Goal: Find specific page/section: Find specific page/section

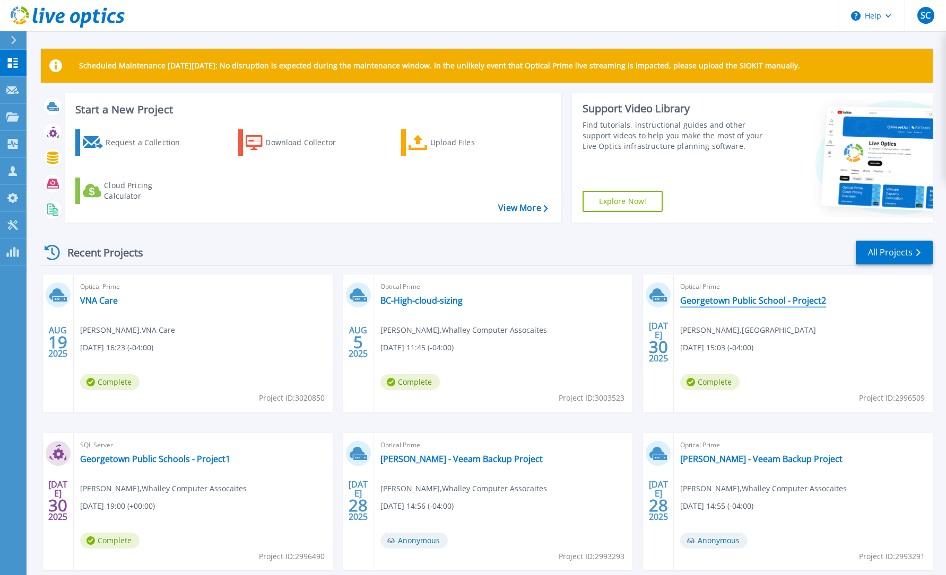
click at [705, 301] on link "Georgetown Public School - Project2" at bounding box center [753, 300] width 146 height 11
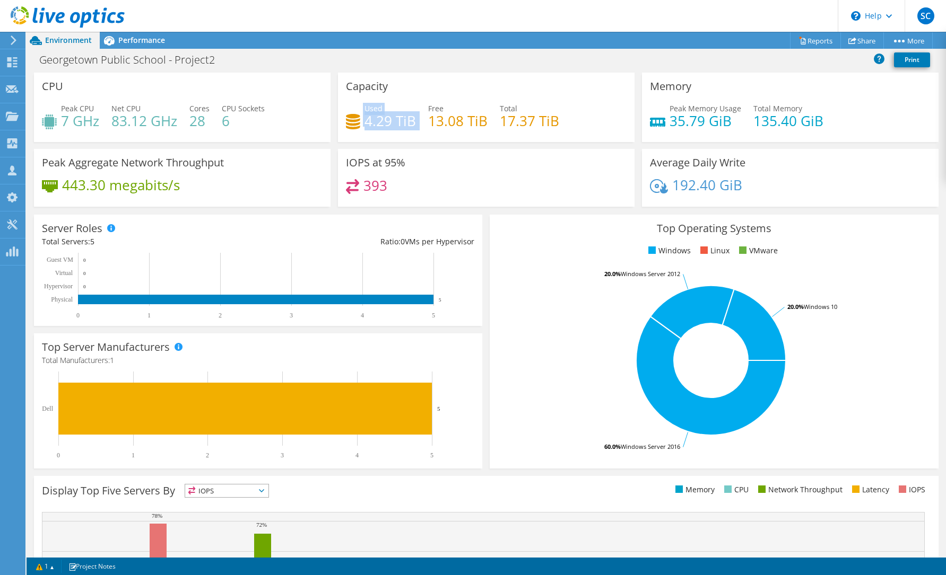
click at [340, 121] on div "Capacity Used 4.29 TiB Free 13.08 TiB Total 17.37 TiB" at bounding box center [486, 107] width 296 height 69
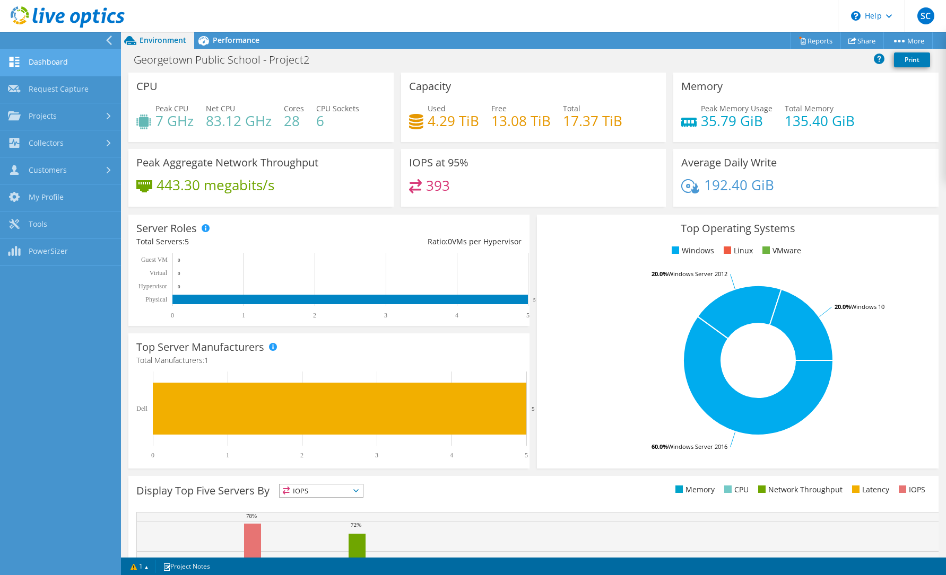
click at [53, 67] on link "Dashboard" at bounding box center [60, 62] width 121 height 27
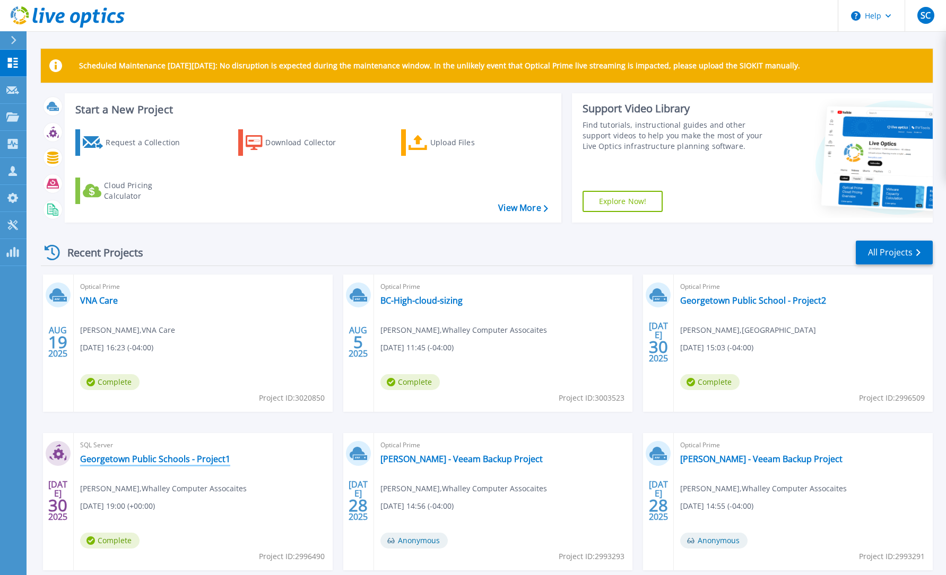
click at [149, 458] on link "Georgetown Public Schools - Project1" at bounding box center [155, 459] width 150 height 11
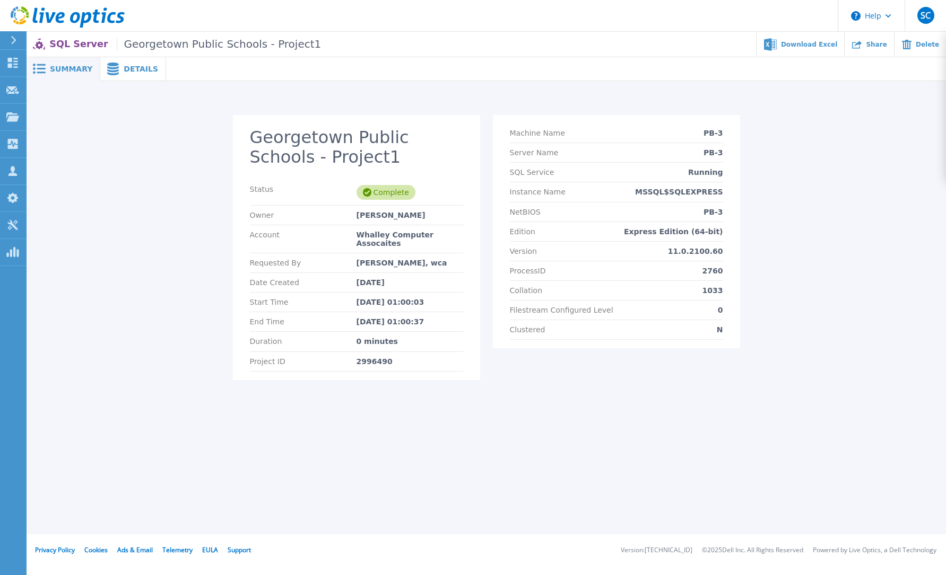
click at [75, 73] on span "Summary" at bounding box center [71, 68] width 42 height 7
click at [76, 72] on span "Summary" at bounding box center [71, 68] width 42 height 7
click at [81, 74] on div "Summary" at bounding box center [64, 69] width 74 height 24
click at [124, 71] on span "Details" at bounding box center [141, 68] width 34 height 7
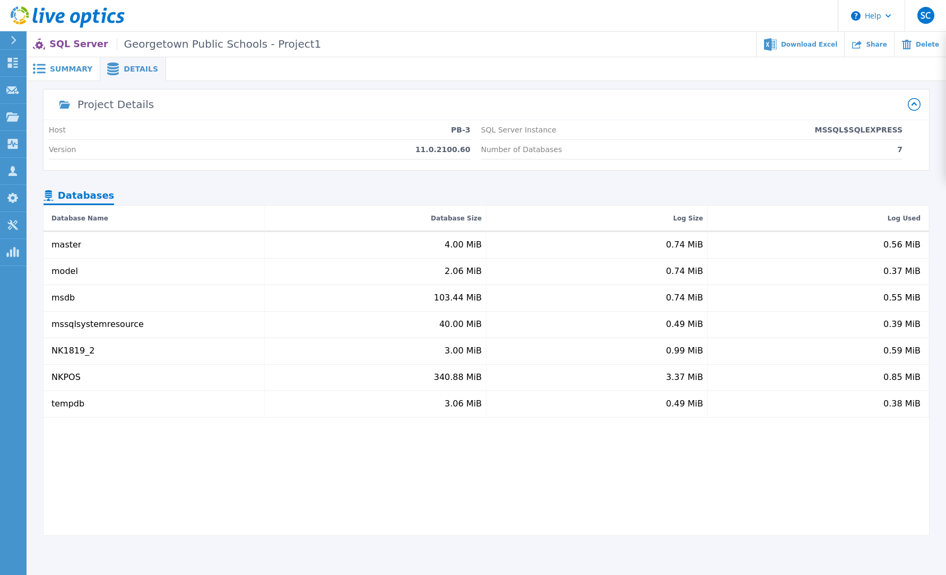
click at [18, 39] on div at bounding box center [18, 40] width 17 height 18
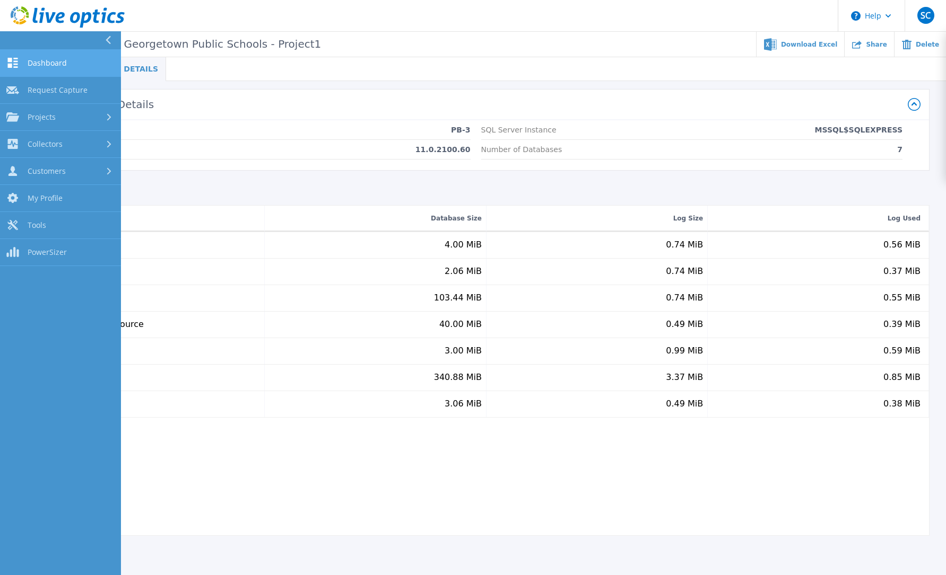
click at [48, 59] on span "Dashboard" at bounding box center [47, 63] width 39 height 10
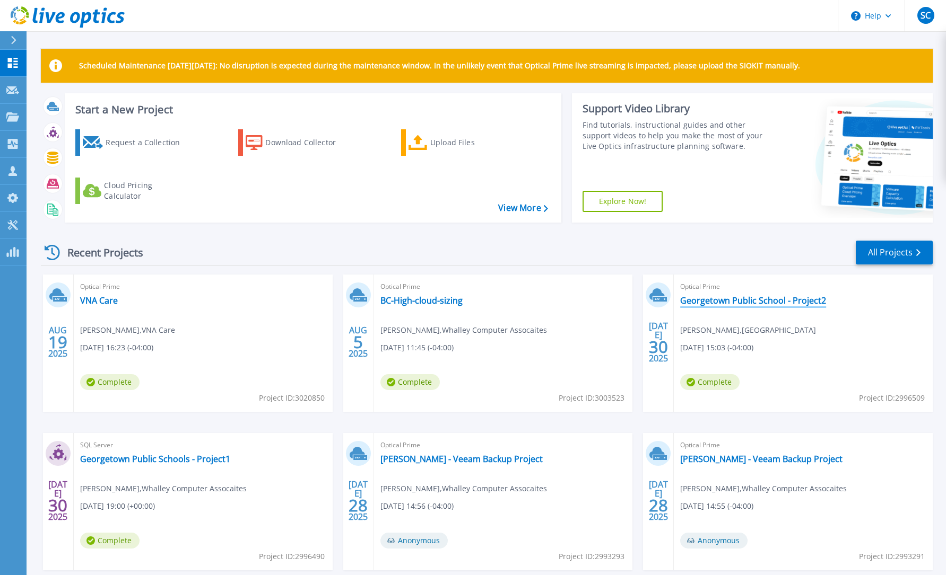
click at [732, 297] on link "Georgetown Public School - Project2" at bounding box center [753, 300] width 146 height 11
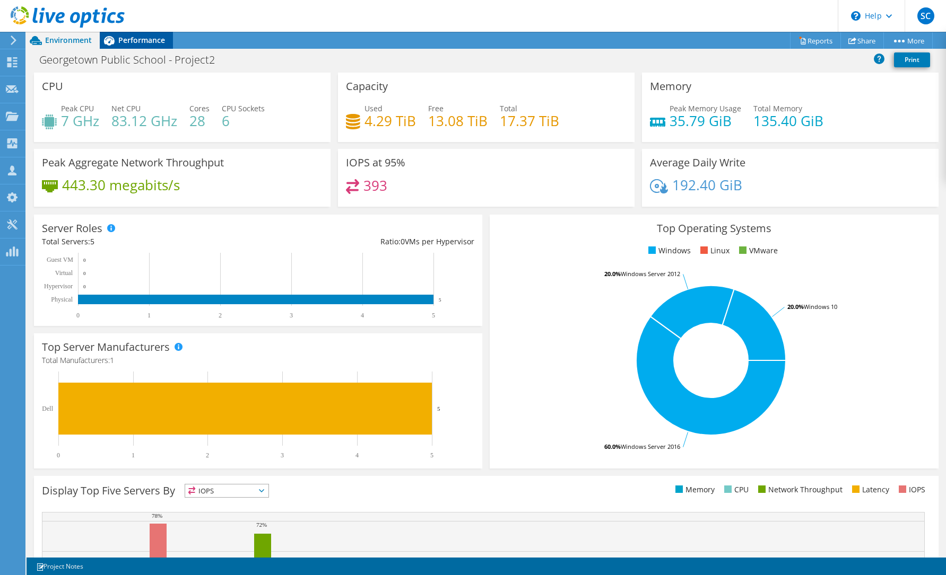
click at [139, 41] on span "Performance" at bounding box center [141, 40] width 47 height 10
